Goal: Obtain resource: Obtain resource

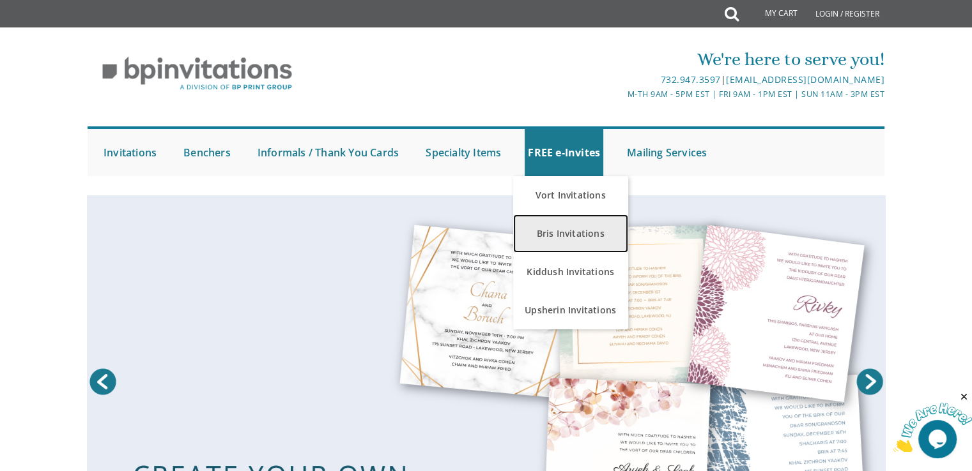
click at [560, 235] on link "Bris Invitations" at bounding box center [570, 234] width 115 height 38
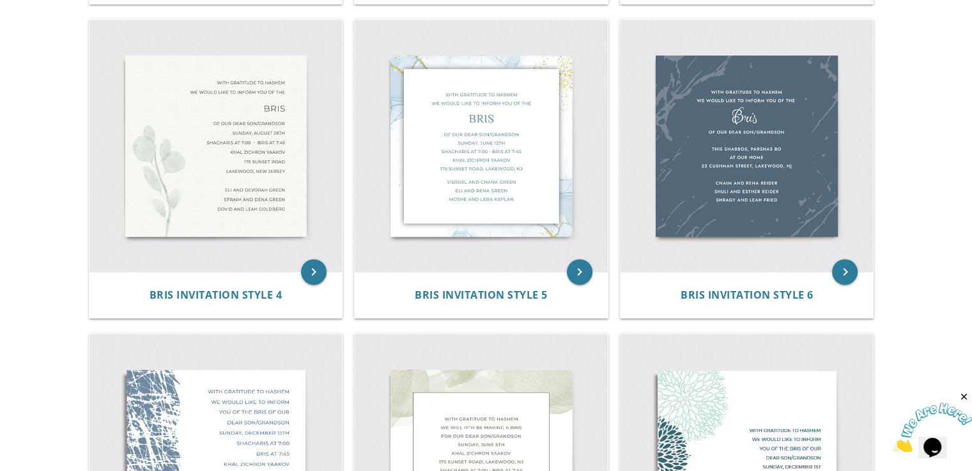
scroll to position [511, 0]
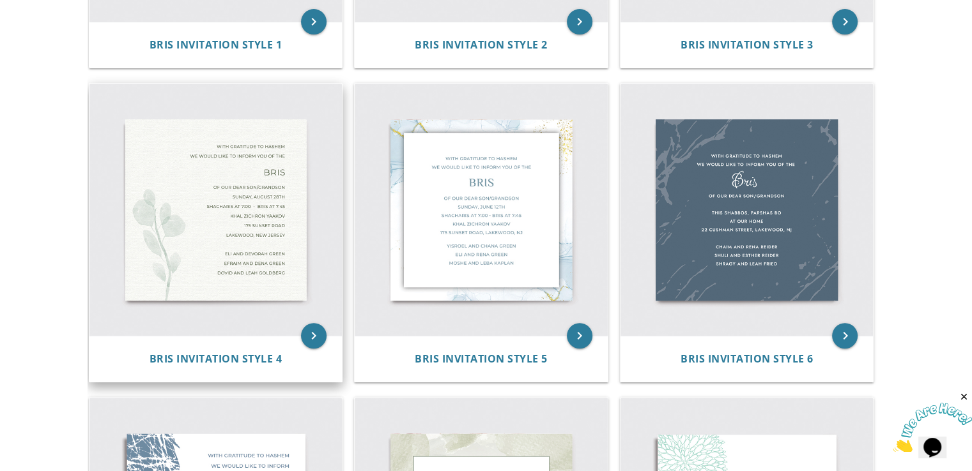
click at [176, 233] on img at bounding box center [215, 210] width 253 height 253
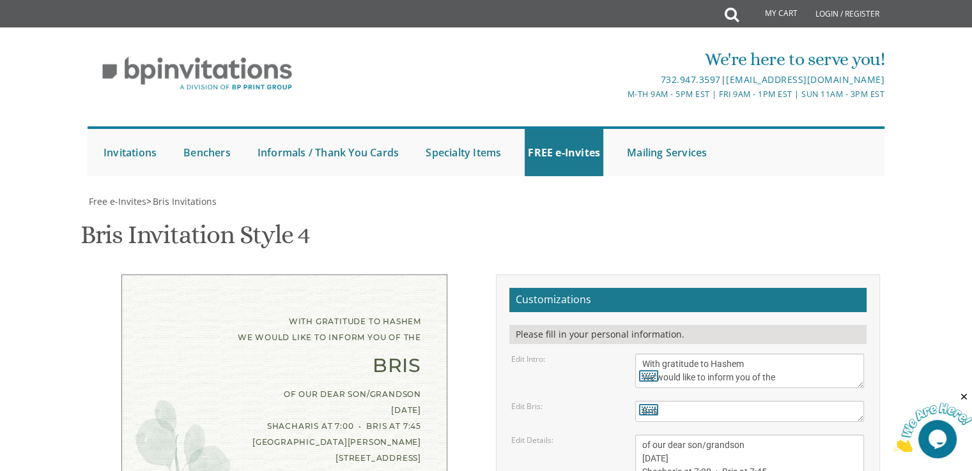
scroll to position [128, 0]
click at [671, 435] on textarea "of our dear son/grandson Sunday, August 28th Shacharis at 7:00 • Bris at 7:45 K…" at bounding box center [749, 479] width 229 height 88
click at [731, 435] on textarea "of our dear son/grandson [DATE] Shacharis at 7:00 • Bris at 7:45 [GEOGRAPHIC_DA…" at bounding box center [749, 479] width 229 height 88
click at [677, 435] on textarea "of our dear son/grandson [DATE] Shacharis at 7:00 • Bris at 7:45 [GEOGRAPHIC_DA…" at bounding box center [749, 479] width 229 height 88
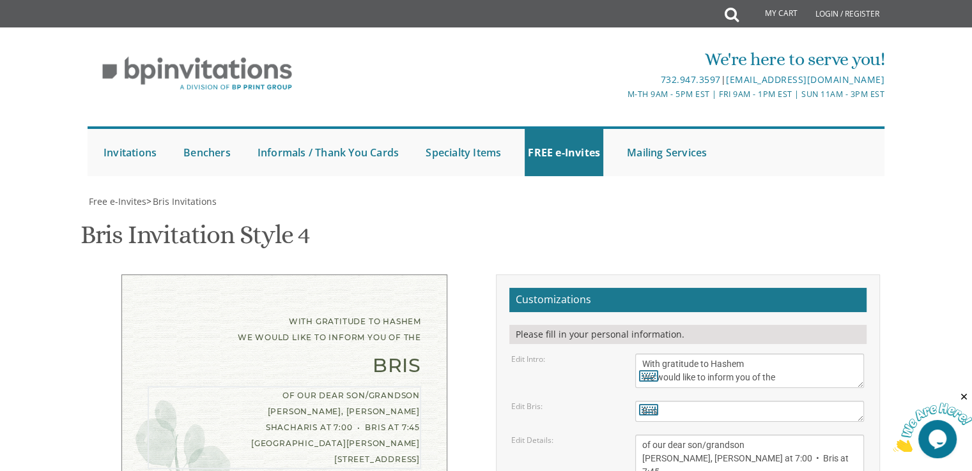
click at [697, 435] on textarea "of our dear son/grandson [DATE] Shacharis at 7:00 • Bris at 7:45 [GEOGRAPHIC_DA…" at bounding box center [749, 479] width 229 height 88
drag, startPoint x: 759, startPoint y: 217, endPoint x: 744, endPoint y: 220, distance: 15.7
click at [744, 435] on textarea "of our dear son/grandson [DATE] Shacharis at 7:00 • Bris at 7:45 [GEOGRAPHIC_DA…" at bounding box center [749, 479] width 229 height 88
drag, startPoint x: 719, startPoint y: 228, endPoint x: 639, endPoint y: 234, distance: 80.1
click at [639, 435] on textarea "of our dear son/grandson [DATE] Shacharis at 7:00 • Bris at 7:45 [GEOGRAPHIC_DA…" at bounding box center [749, 479] width 229 height 88
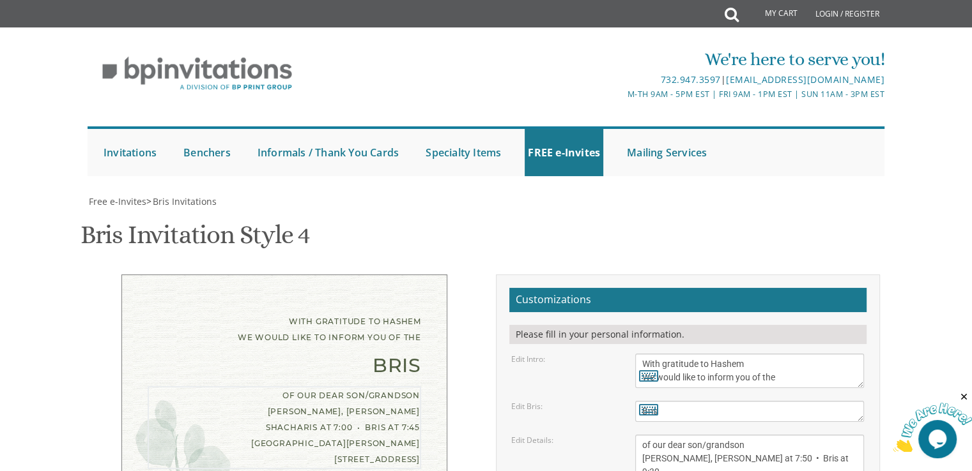
drag, startPoint x: 707, startPoint y: 247, endPoint x: 650, endPoint y: 249, distance: 57.5
click at [650, 435] on div "of our dear son/grandson [DATE] Shacharis at 7:00 • Bris at 7:45 [GEOGRAPHIC_DA…" at bounding box center [749, 479] width 229 height 88
click at [680, 435] on textarea "of our dear son/grandson [DATE] Shacharis at 7:00 • Bris at 7:45 [GEOGRAPHIC_DA…" at bounding box center [749, 479] width 229 height 88
click at [719, 435] on textarea "of our dear son/grandson [DATE] Shacharis at 7:00 • Bris at 7:45 [GEOGRAPHIC_DA…" at bounding box center [749, 479] width 229 height 88
drag, startPoint x: 648, startPoint y: 252, endPoint x: 601, endPoint y: 244, distance: 48.6
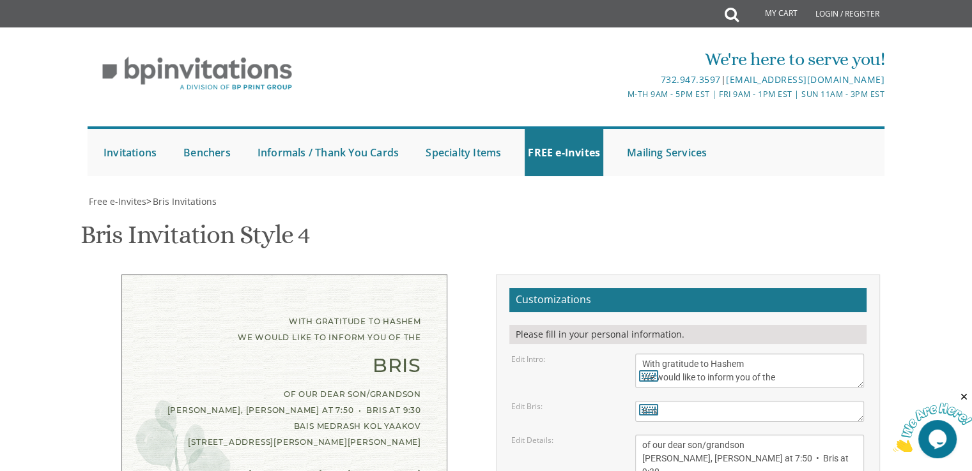
click at [601, 435] on div "Edit Details: of our dear son/grandson Sunday, August 28th Shacharis at 7:00 • …" at bounding box center [688, 479] width 372 height 88
click at [670, 435] on textarea "of our dear son/grandson [DATE] Shacharis at 7:00 • Bris at 7:45 [GEOGRAPHIC_DA…" at bounding box center [749, 479] width 229 height 88
click at [721, 435] on textarea "of our dear son/grandson [DATE] Shacharis at 7:00 • Bris at 7:45 [GEOGRAPHIC_DA…" at bounding box center [749, 479] width 229 height 88
click at [689, 435] on textarea "of our dear son/grandson [DATE] Shacharis at 7:00 • Bris at 7:45 [GEOGRAPHIC_DA…" at bounding box center [749, 479] width 229 height 88
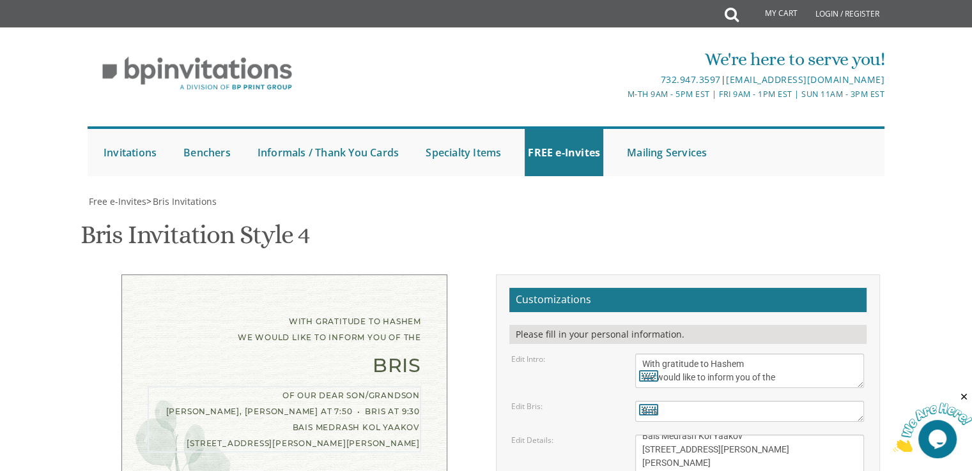
scroll to position [63, 0]
type textarea "of our dear son/grandson Thursay, Tzom Gedalyah Selichos at 7:50 • Bris at 9:30…"
drag, startPoint x: 729, startPoint y: 291, endPoint x: 649, endPoint y: 288, distance: 79.9
drag, startPoint x: 731, startPoint y: 302, endPoint x: 634, endPoint y: 307, distance: 97.9
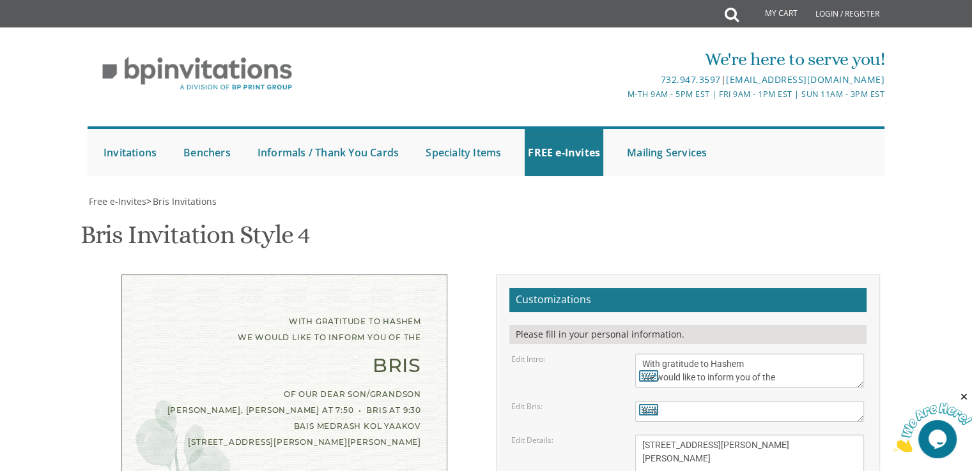
type textarea "Baruch Gedalyah and Bracha Pruzansky Rabbi and Mrs Moshe Pruzansky Rabbi and Mr…"
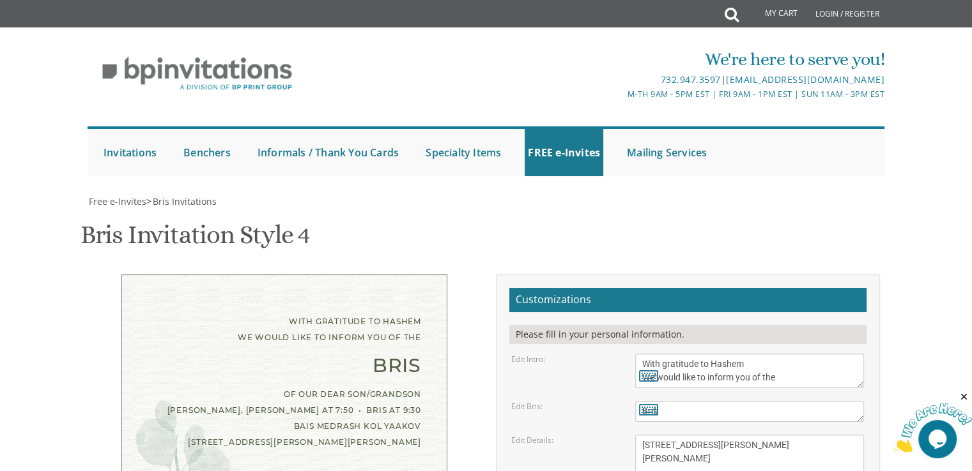
type input "[EMAIL_ADDRESS][DOMAIN_NAME]"
click at [641, 435] on textarea "of our dear son/grandson [DATE] Shacharis at 7:00 • Bris at 7:45 [GEOGRAPHIC_DA…" at bounding box center [749, 479] width 229 height 88
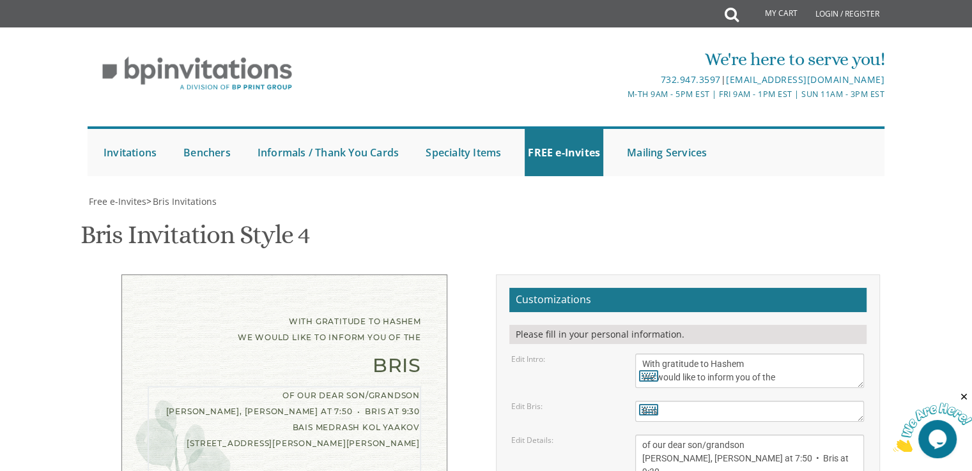
click at [708, 435] on textarea "of our dear son/grandson [DATE] Shacharis at 7:00 • Bris at 7:45 [GEOGRAPHIC_DA…" at bounding box center [749, 479] width 229 height 88
click at [688, 435] on textarea "of our dear son/grandson [DATE] Shacharis at 7:00 • Bris at 7:45 [GEOGRAPHIC_DA…" at bounding box center [749, 479] width 229 height 88
paste textarea "•"
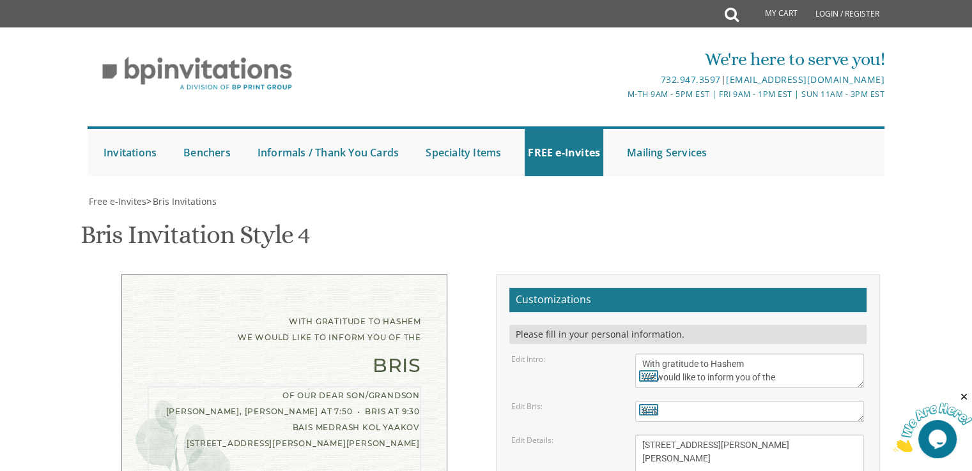
click at [696, 435] on textarea "of our dear son/grandson [DATE] Shacharis at 7:00 • Bris at 7:45 [GEOGRAPHIC_DA…" at bounding box center [749, 479] width 229 height 88
type textarea "of our dear son/grandson Thursay, Tzom Gedalyah Selichos at 7:50 • Bris at 9:30…"
drag, startPoint x: 641, startPoint y: 104, endPoint x: 795, endPoint y: 127, distance: 155.7
click at [795, 354] on textarea "With gratitude to Hashem We would like to inform you of the" at bounding box center [749, 371] width 229 height 34
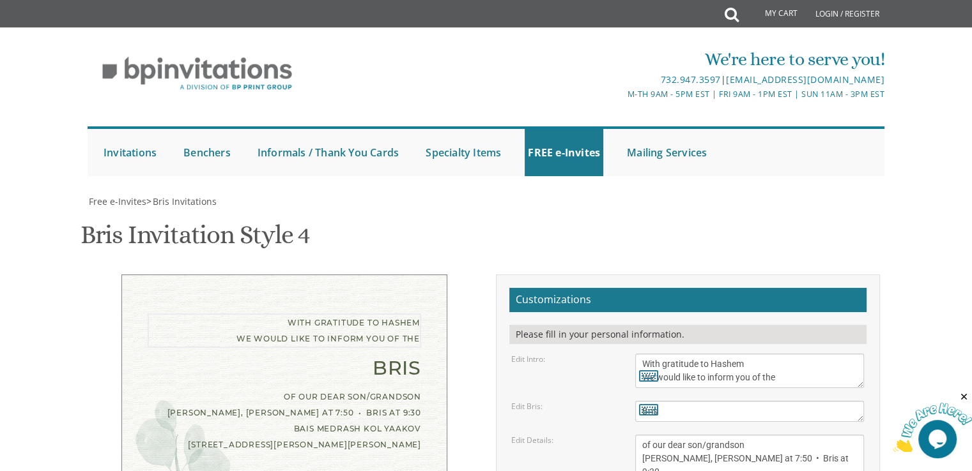
drag, startPoint x: 796, startPoint y: 127, endPoint x: 900, endPoint y: 150, distance: 106.6
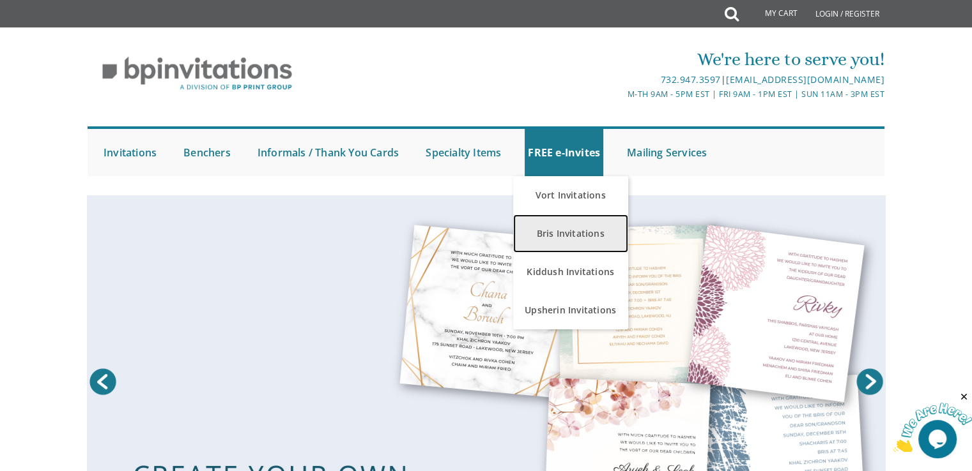
click at [567, 233] on link "Bris Invitations" at bounding box center [570, 234] width 115 height 38
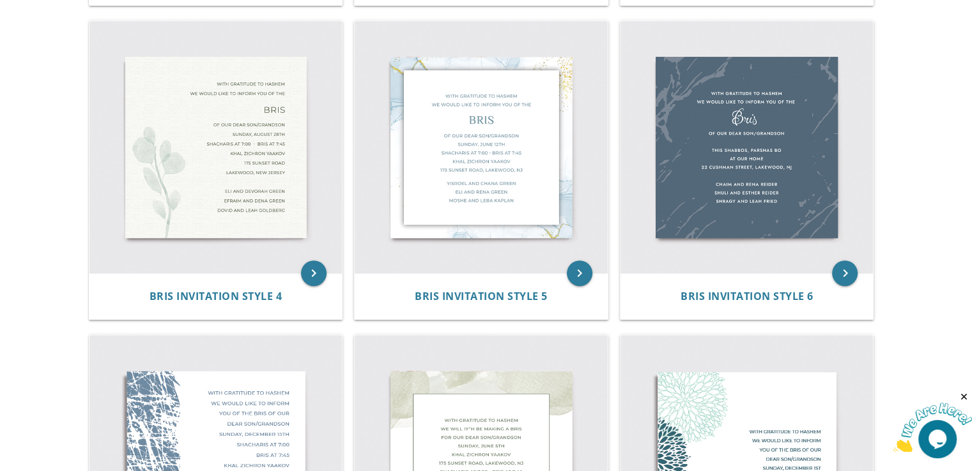
scroll to position [575, 0]
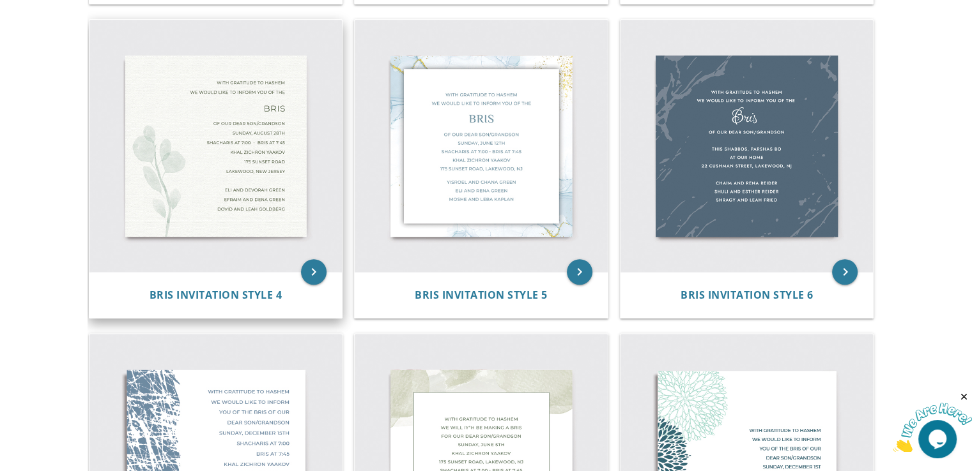
click at [252, 205] on img at bounding box center [215, 146] width 253 height 253
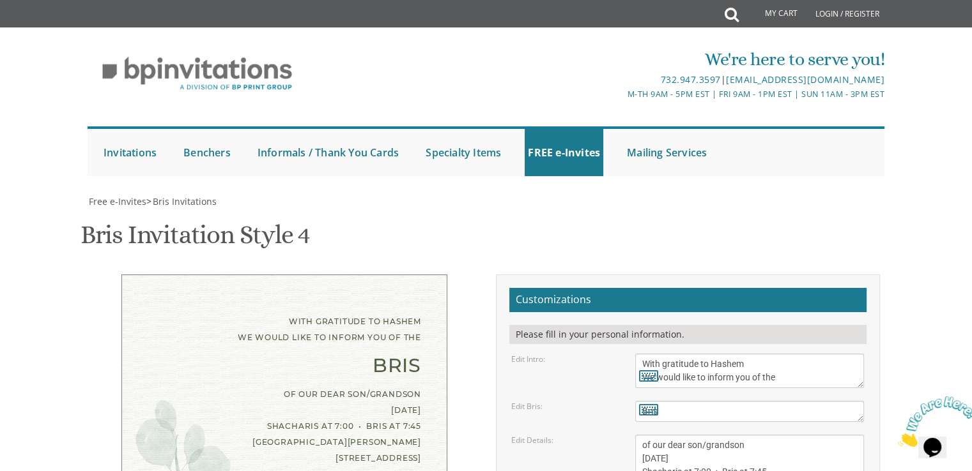
scroll to position [128, 0]
drag, startPoint x: 306, startPoint y: 257, endPoint x: 618, endPoint y: 309, distance: 316.8
click at [618, 435] on div "Edit Details:" at bounding box center [564, 440] width 124 height 11
drag, startPoint x: 860, startPoint y: 259, endPoint x: 868, endPoint y: 259, distance: 8.3
click at [868, 354] on textarea "With gratitude to Hashem We would like to inform you of the" at bounding box center [753, 371] width 236 height 35
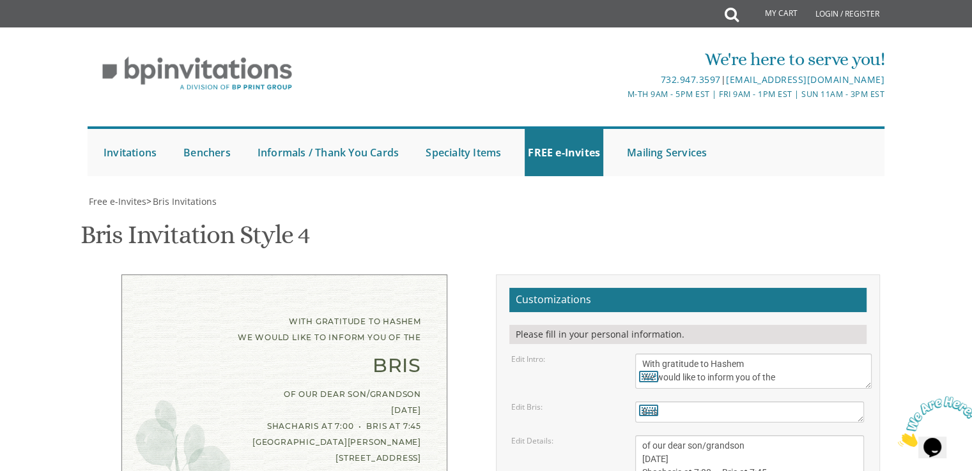
click at [709, 402] on textarea "Bris" at bounding box center [749, 412] width 229 height 21
drag, startPoint x: 735, startPoint y: 329, endPoint x: 676, endPoint y: 337, distance: 59.3
click at [676, 436] on textarea "of our dear son/grandson [DATE] Shacharis at 7:00 • Bris at 7:45 [GEOGRAPHIC_DA…" at bounding box center [749, 480] width 229 height 88
click at [270, 387] on div "of our dear son/grandson [DATE], [PERSON_NAME] Shacharis at 7:00 • Bris at 7:45…" at bounding box center [284, 427] width 273 height 80
click at [677, 436] on textarea "of our dear son/grandson [DATE] Shacharis at 7:00 • Bris at 7:45 [GEOGRAPHIC_DA…" at bounding box center [749, 480] width 229 height 88
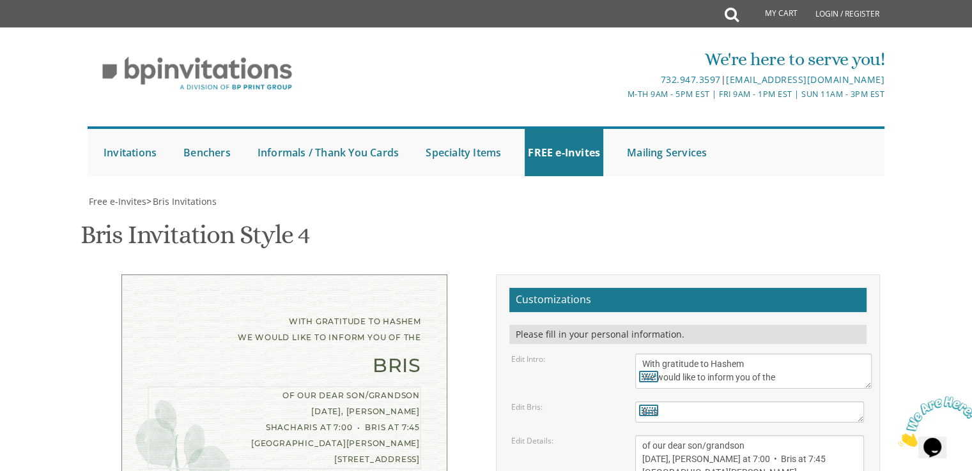
click at [699, 436] on textarea "of our dear son/grandson [DATE] Shacharis at 7:00 • Bris at 7:45 [GEOGRAPHIC_DA…" at bounding box center [749, 480] width 229 height 88
click at [759, 436] on textarea "of our dear son/grandson [DATE] Shacharis at 7:00 • Bris at 7:45 [GEOGRAPHIC_DA…" at bounding box center [749, 480] width 229 height 88
drag, startPoint x: 644, startPoint y: 369, endPoint x: 744, endPoint y: 433, distance: 118.9
click at [744, 436] on textarea "of our dear son/grandson [DATE] Shacharis at 7:00 • Bris at 7:45 [GEOGRAPHIC_DA…" at bounding box center [749, 480] width 229 height 88
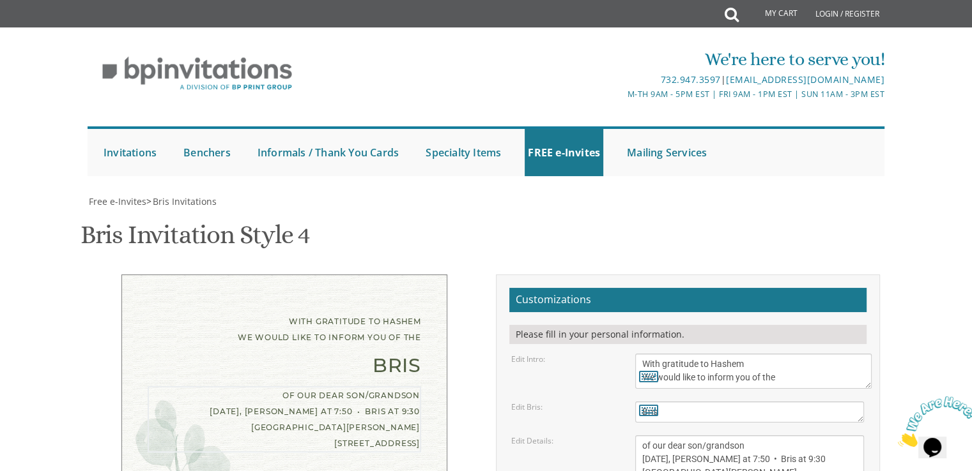
click at [776, 436] on textarea "of our dear son/grandson [DATE] Shacharis at 7:00 • Bris at 7:45 [GEOGRAPHIC_DA…" at bounding box center [749, 480] width 229 height 88
click at [769, 436] on textarea "of our dear son/grandson [DATE] Shacharis at 7:00 • Bris at 7:45 [GEOGRAPHIC_DA…" at bounding box center [749, 480] width 229 height 88
click at [723, 436] on textarea "of our dear son/grandson [DATE] Shacharis at 7:00 • Bris at 7:45 [GEOGRAPHIC_DA…" at bounding box center [749, 480] width 229 height 88
click at [861, 436] on textarea "of our dear son/grandson [DATE] Shacharis at 7:00 • Bris at 7:45 [GEOGRAPHIC_DA…" at bounding box center [749, 480] width 229 height 88
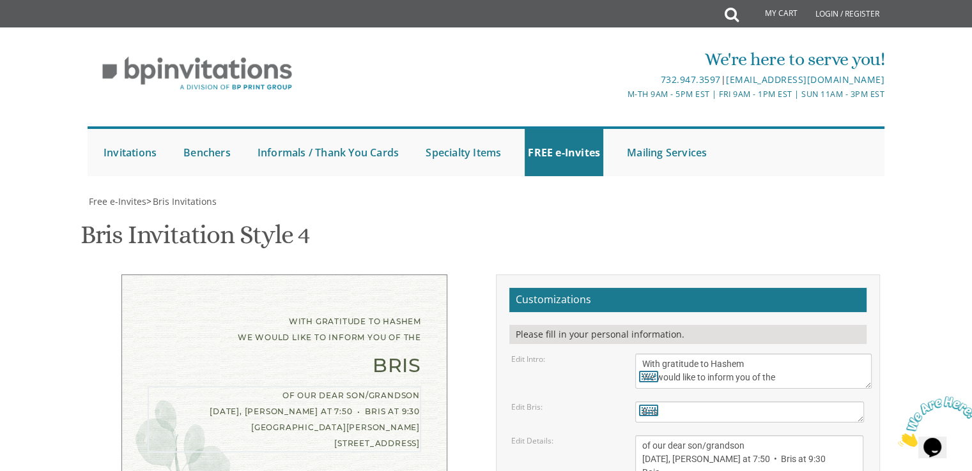
click at [861, 436] on textarea "of our dear son/grandson [DATE] Shacharis at 7:00 • Bris at 7:45 [GEOGRAPHIC_DA…" at bounding box center [749, 479] width 228 height 87
click at [671, 436] on textarea "of our dear son/grandson [DATE] Shacharis at 7:00 • Bris at 7:45 [GEOGRAPHIC_DA…" at bounding box center [749, 479] width 228 height 87
click at [673, 436] on textarea "of our dear son/grandson [DATE] Shacharis at 7:00 • Bris at 7:45 [GEOGRAPHIC_DA…" at bounding box center [749, 479] width 228 height 87
click at [712, 436] on textarea "of our dear son/grandson [DATE] Shacharis at 7:00 • Bris at 7:45 [GEOGRAPHIC_DA…" at bounding box center [749, 479] width 228 height 87
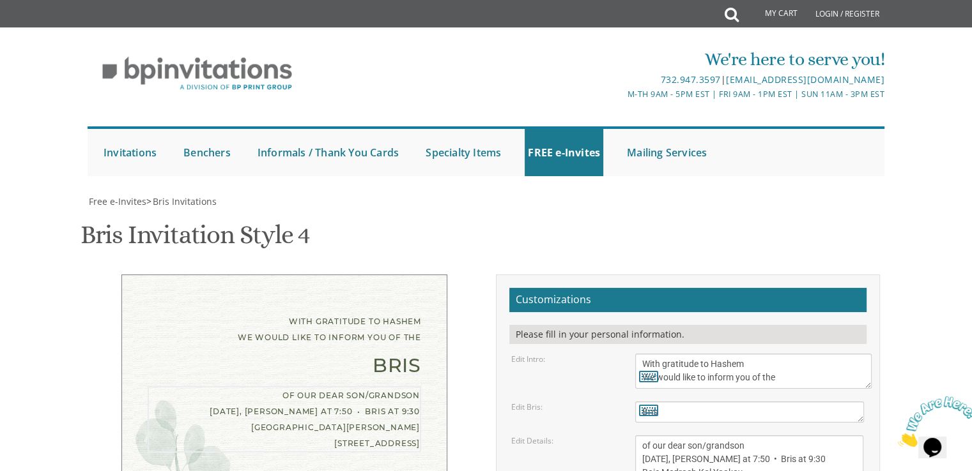
click at [727, 436] on textarea "of our dear son/grandson [DATE] Shacharis at 7:00 • Bris at 7:45 [GEOGRAPHIC_DA…" at bounding box center [749, 479] width 228 height 87
click at [707, 436] on textarea "of our dear son/grandson [DATE] Shacharis at 7:00 • Bris at 7:45 [GEOGRAPHIC_DA…" at bounding box center [749, 479] width 228 height 87
click at [696, 436] on textarea "of our dear son/grandson [DATE] Shacharis at 7:00 • Bris at 7:45 [GEOGRAPHIC_DA…" at bounding box center [749, 479] width 228 height 87
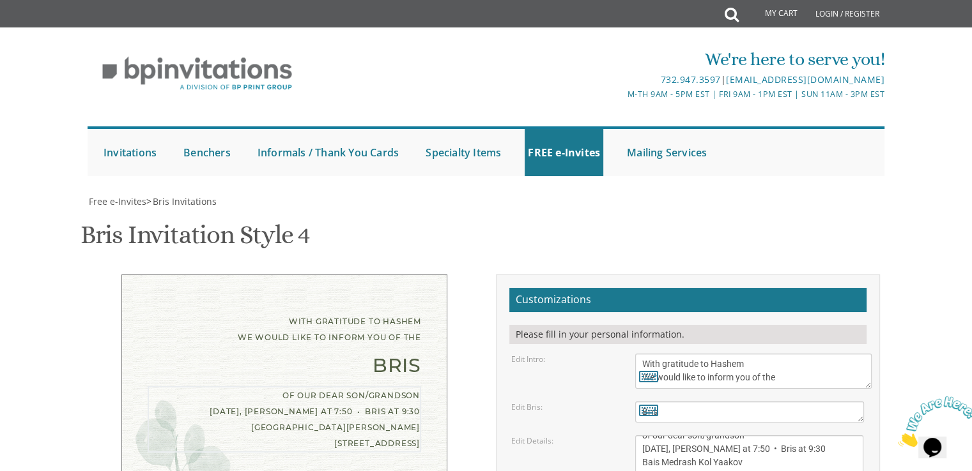
drag, startPoint x: 696, startPoint y: 317, endPoint x: 687, endPoint y: 322, distance: 10.3
click at [687, 436] on textarea "of our dear son/grandson [DATE] Shacharis at 7:00 • Bris at 7:45 [GEOGRAPHIC_DA…" at bounding box center [749, 479] width 228 height 87
paste textarea "•"
click at [710, 436] on textarea "of our dear son/grandson [DATE] Shacharis at 7:00 • Bris at 7:45 [GEOGRAPHIC_DA…" at bounding box center [749, 479] width 228 height 87
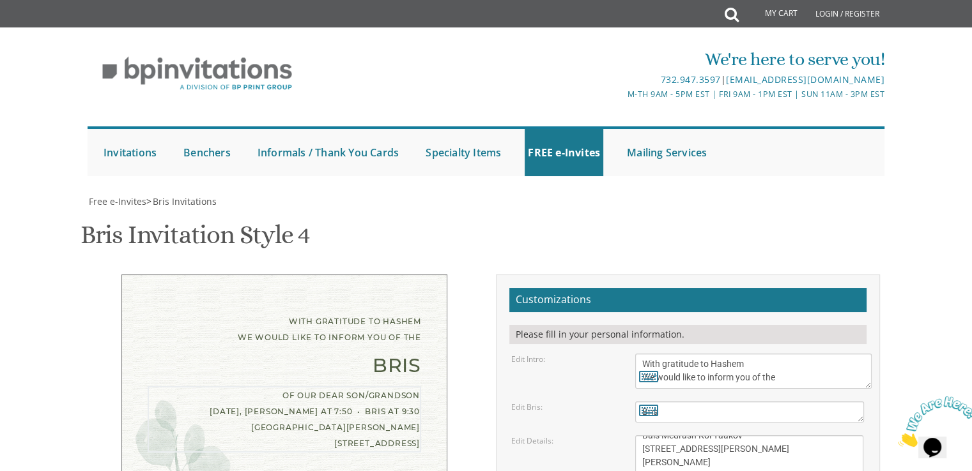
type textarea "of our dear son/grandson [DATE], [PERSON_NAME] at 7:50 • Bris at 9:30 Bais Medr…"
drag, startPoint x: 733, startPoint y: 352, endPoint x: 634, endPoint y: 355, distance: 99.7
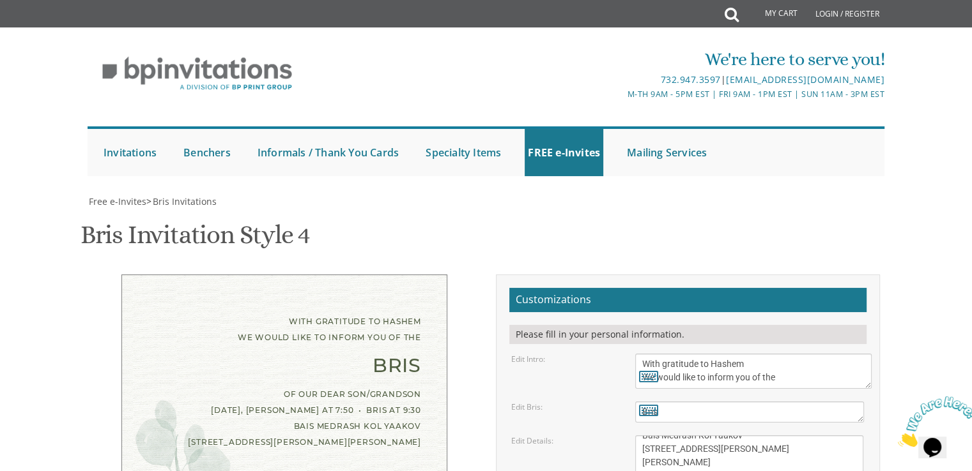
drag, startPoint x: 751, startPoint y: 279, endPoint x: 640, endPoint y: 282, distance: 111.2
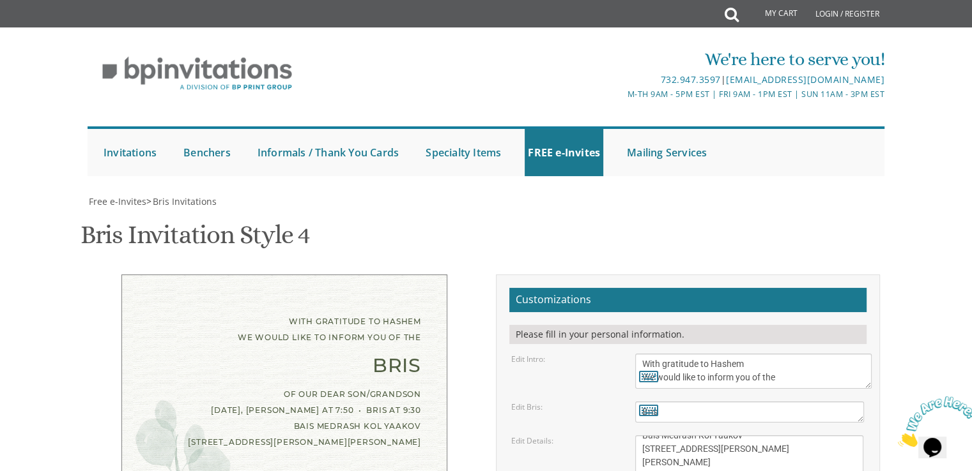
type textarea "[PERSON_NAME] and [PERSON_NAME] Rabbi and [PERSON_NAME] Rabbi and [PERSON_NAME]"
type input "[EMAIL_ADDRESS][DOMAIN_NAME]"
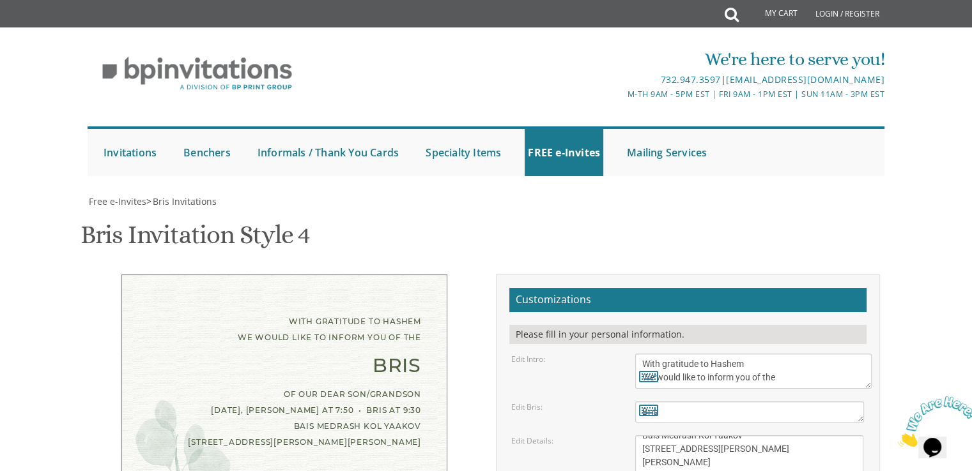
click at [746, 436] on textarea "of our dear son/grandson [DATE] Shacharis at 7:00 • Bris at 7:45 [GEOGRAPHIC_DA…" at bounding box center [749, 479] width 228 height 87
click at [731, 436] on textarea "of our dear son/grandson [DATE] Shacharis at 7:00 • Bris at 7:45 [GEOGRAPHIC_DA…" at bounding box center [749, 479] width 228 height 87
type textarea "of our dear son/grandson [DATE], [PERSON_NAME] at 7:50 • Bris at 9:30 Bais Medr…"
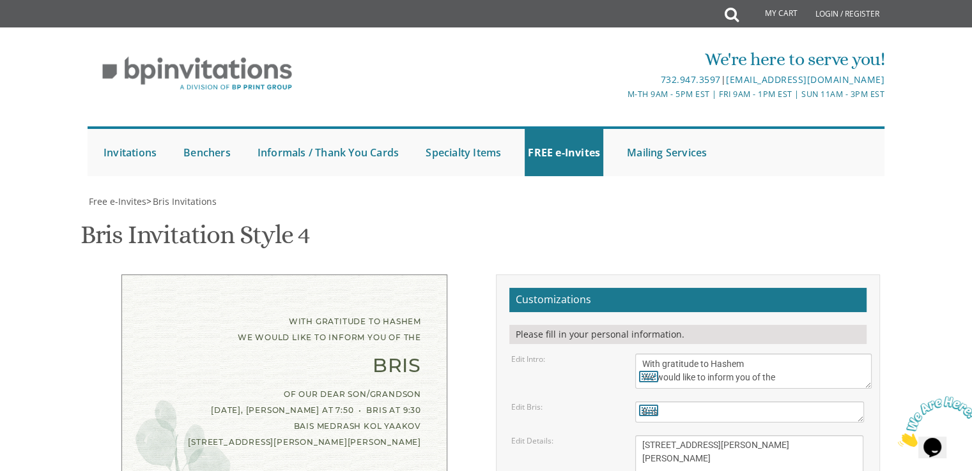
type textarea "[PERSON_NAME] and [PERSON_NAME] Rabbi and [PERSON_NAME] Rabbi and [PERSON_NAME]"
click at [743, 436] on textarea "of our dear son/grandson [DATE] Shacharis at 7:00 • Bris at 7:45 [GEOGRAPHIC_DA…" at bounding box center [749, 479] width 228 height 87
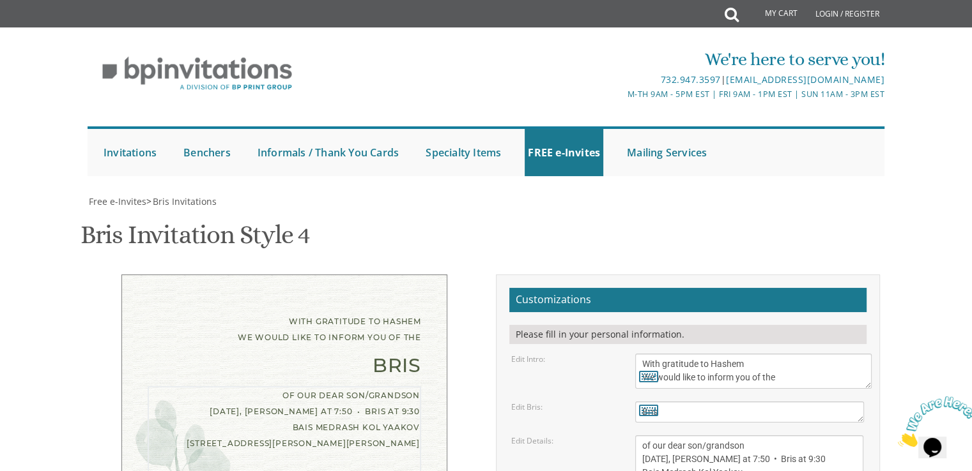
type textarea "of our dear son/grandson [DATE], [PERSON_NAME] at 7:50 • Bris at 9:30 Bais Medr…"
